Goal: Find specific page/section: Find specific page/section

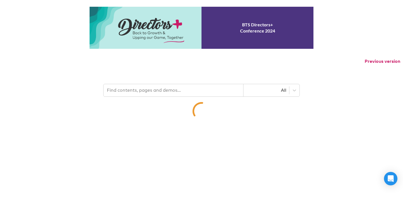
click at [171, 93] on input "text" at bounding box center [174, 90] width 140 height 12
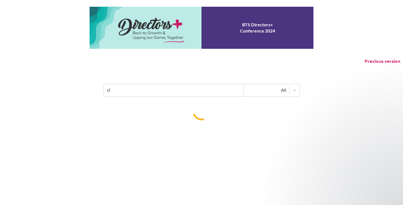
type input "c"
click at [293, 88] on icon at bounding box center [295, 90] width 6 height 6
click at [163, 94] on input "text" at bounding box center [174, 90] width 140 height 12
click at [190, 91] on input "text" at bounding box center [174, 90] width 140 height 12
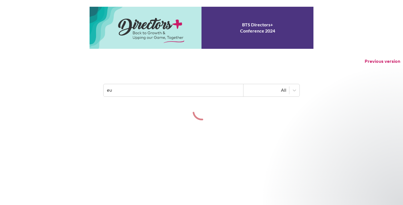
type input "e"
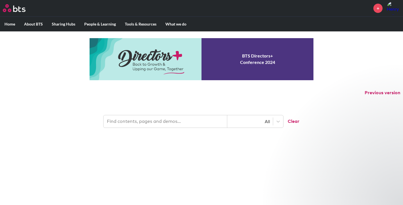
click at [175, 123] on input "text" at bounding box center [166, 121] width 124 height 12
click at [185, 123] on input "text" at bounding box center [166, 121] width 124 height 12
type input "c"
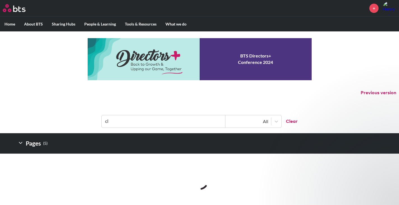
type input "c"
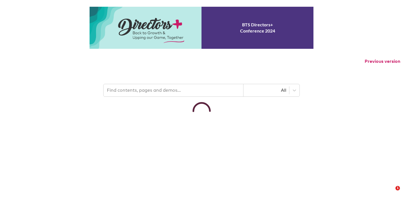
click at [377, 56] on p "Previous version" at bounding box center [201, 61] width 403 height 12
click at [375, 62] on button "Previous version" at bounding box center [383, 61] width 36 height 6
